Goal: Task Accomplishment & Management: Manage account settings

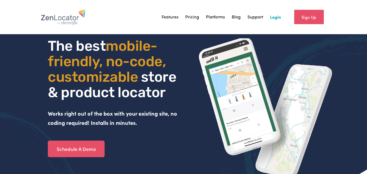
click at [274, 16] on link "Login" at bounding box center [275, 17] width 11 height 8
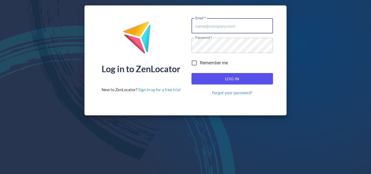
type input "[PERSON_NAME][EMAIL_ADDRESS][DOMAIN_NAME]"
click at [243, 77] on span "Log In" at bounding box center [233, 78] width 70 height 7
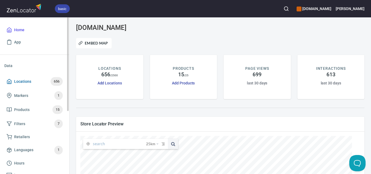
click at [54, 80] on span "656" at bounding box center [57, 82] width 12 height 6
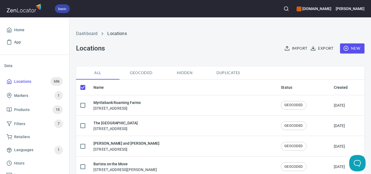
checkbox input "false"
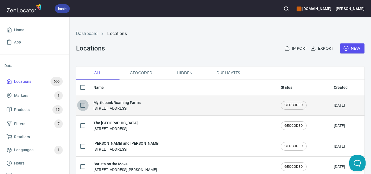
click at [84, 108] on input "checkbox" at bounding box center [82, 105] width 11 height 11
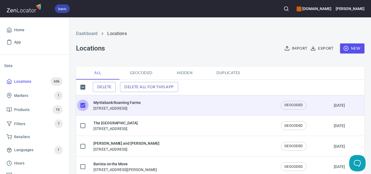
click at [84, 108] on input "checkbox" at bounding box center [82, 105] width 11 height 11
checkbox input "false"
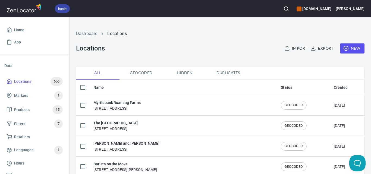
click at [148, 73] on span "Geocoded" at bounding box center [141, 73] width 37 height 7
checkbox input "false"
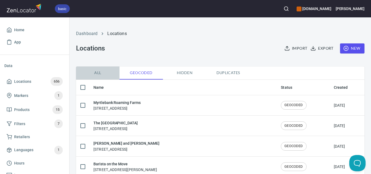
click at [101, 75] on span "All" at bounding box center [97, 73] width 37 height 7
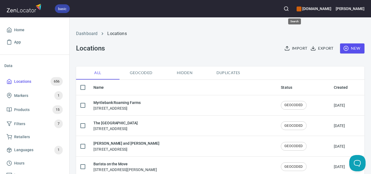
click at [289, 8] on icon "button" at bounding box center [286, 8] width 5 height 5
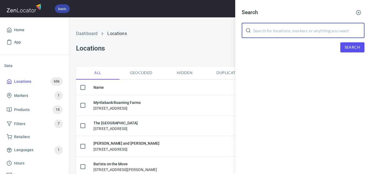
click at [310, 27] on input "text" at bounding box center [309, 30] width 112 height 15
type input "FALCO BAKERY"
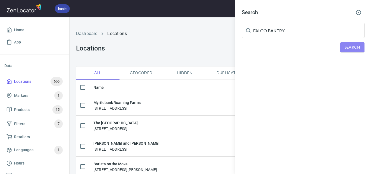
click at [359, 47] on span "Search" at bounding box center [353, 47] width 16 height 7
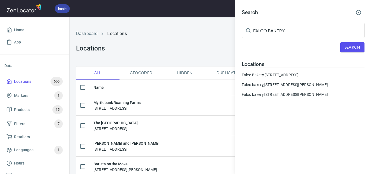
click at [213, 53] on div at bounding box center [185, 87] width 371 height 174
